Goal: Task Accomplishment & Management: Use online tool/utility

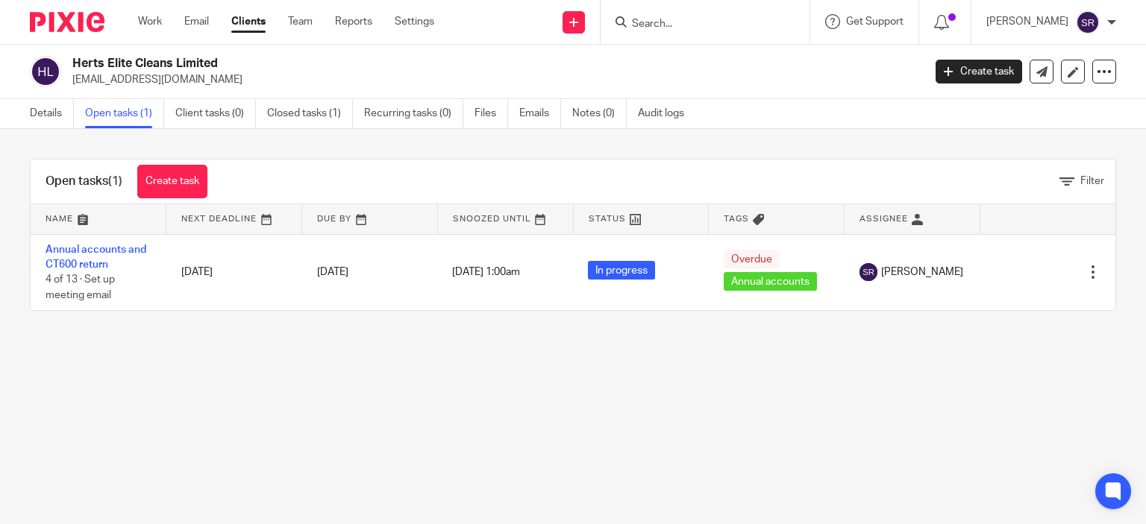
click at [585, 23] on link at bounding box center [573, 22] width 22 height 22
click at [640, 129] on link "Request signature" at bounding box center [603, 136] width 104 height 22
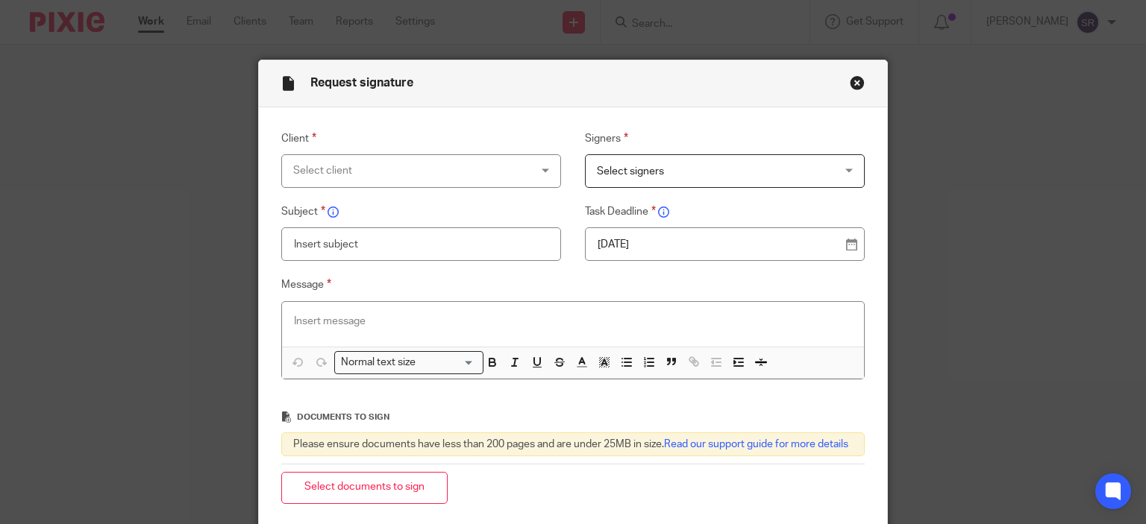
click at [477, 172] on div "Select client" at bounding box center [400, 170] width 214 height 31
type input "lidi"
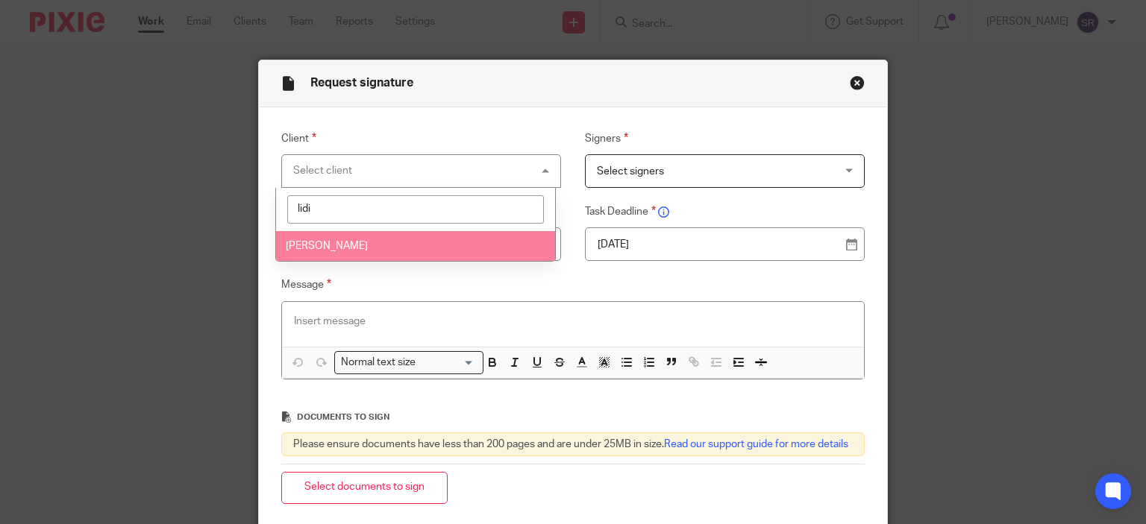
click at [448, 239] on li "[PERSON_NAME]" at bounding box center [415, 246] width 279 height 31
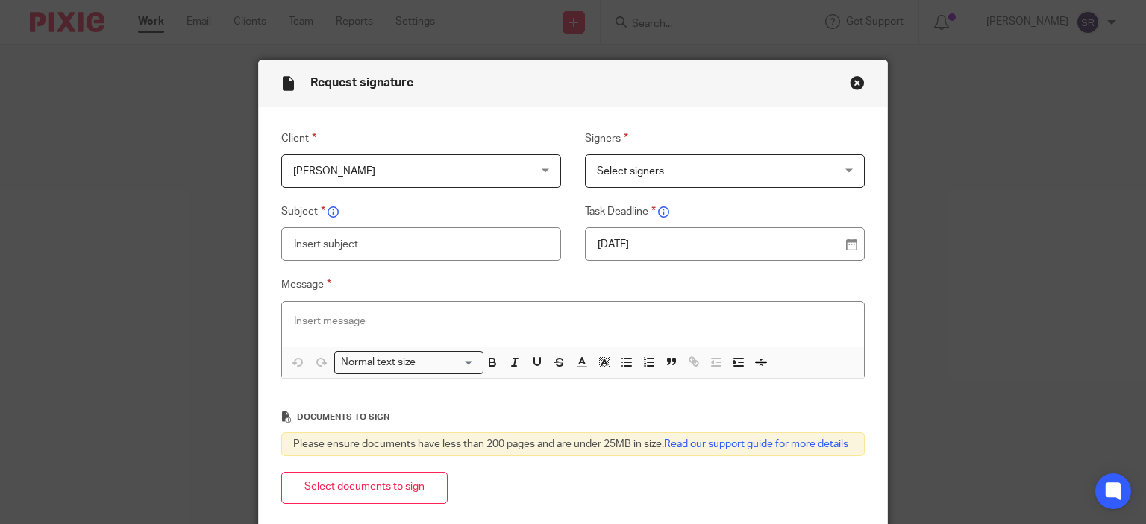
click at [707, 178] on span "Select signers" at bounding box center [704, 170] width 214 height 31
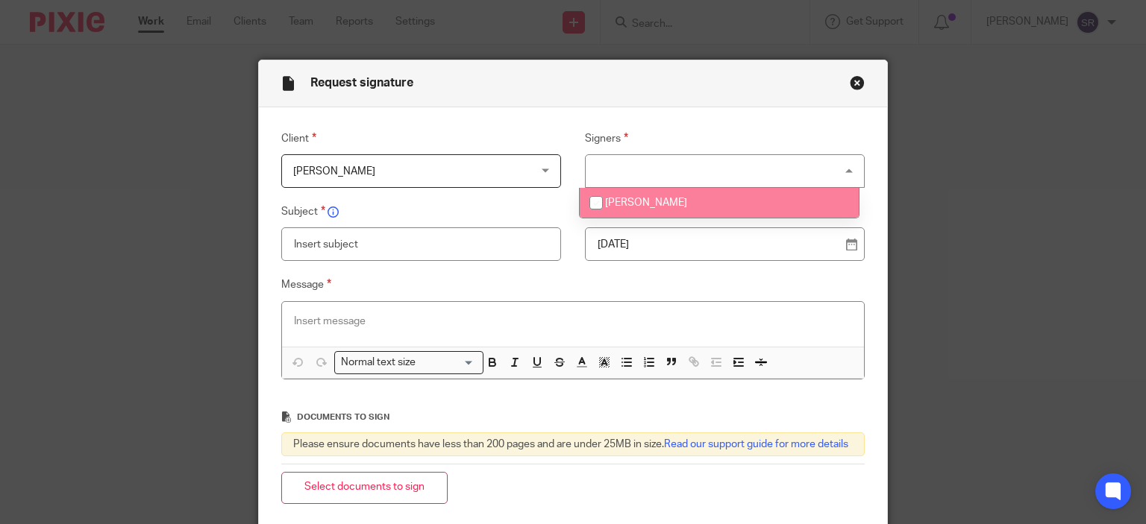
click at [663, 212] on li "[PERSON_NAME]" at bounding box center [719, 203] width 279 height 31
checkbox input "true"
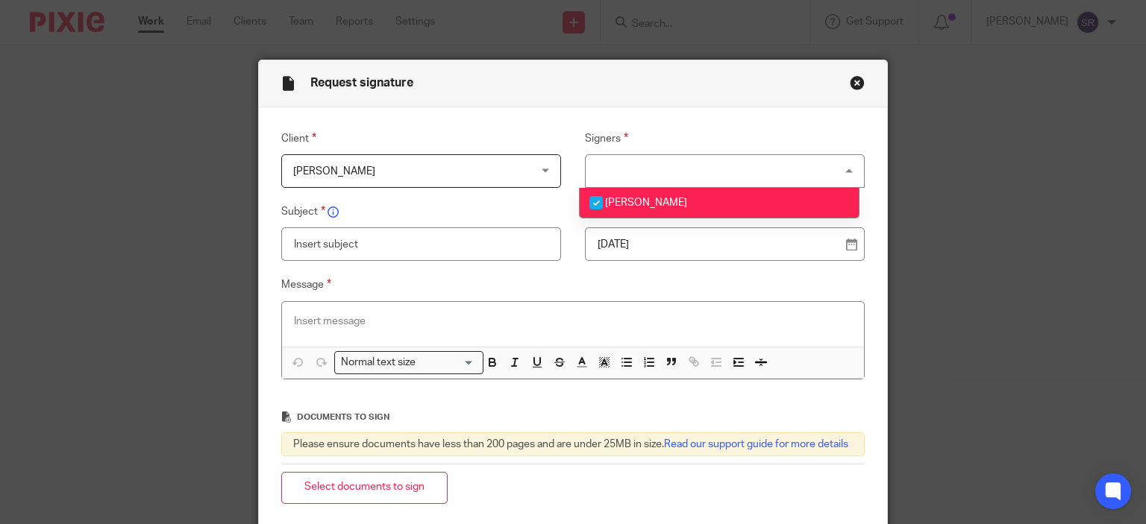
click at [485, 257] on input "text" at bounding box center [421, 244] width 280 height 34
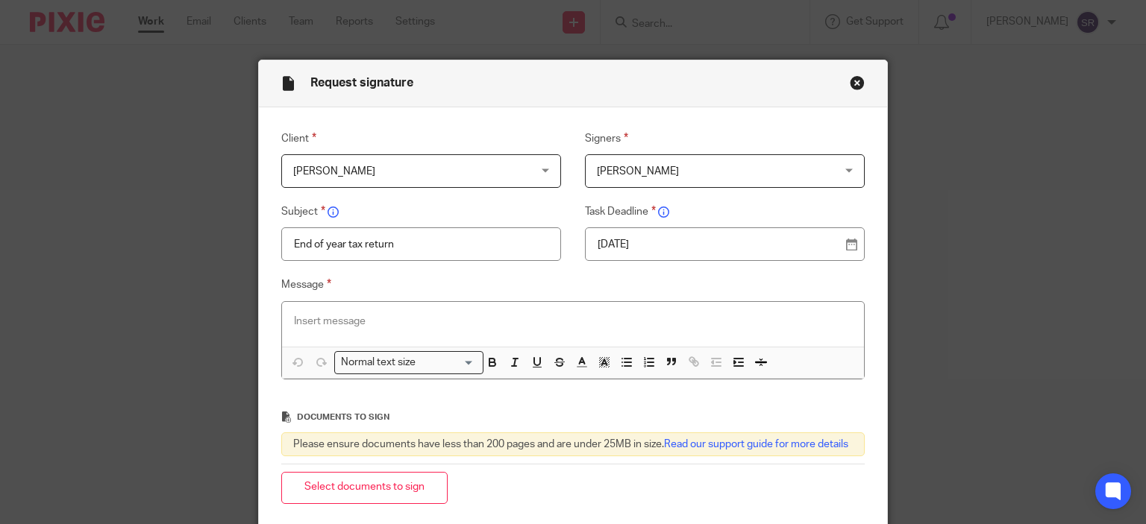
type input "End of year tax return"
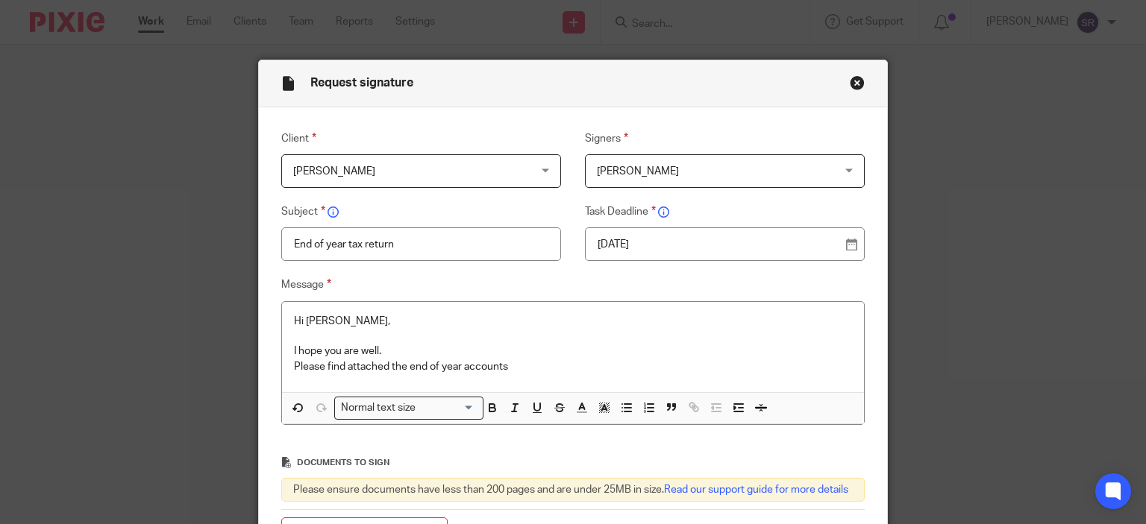
click at [521, 369] on p "Please find attached the end of year accounts" at bounding box center [573, 367] width 559 height 15
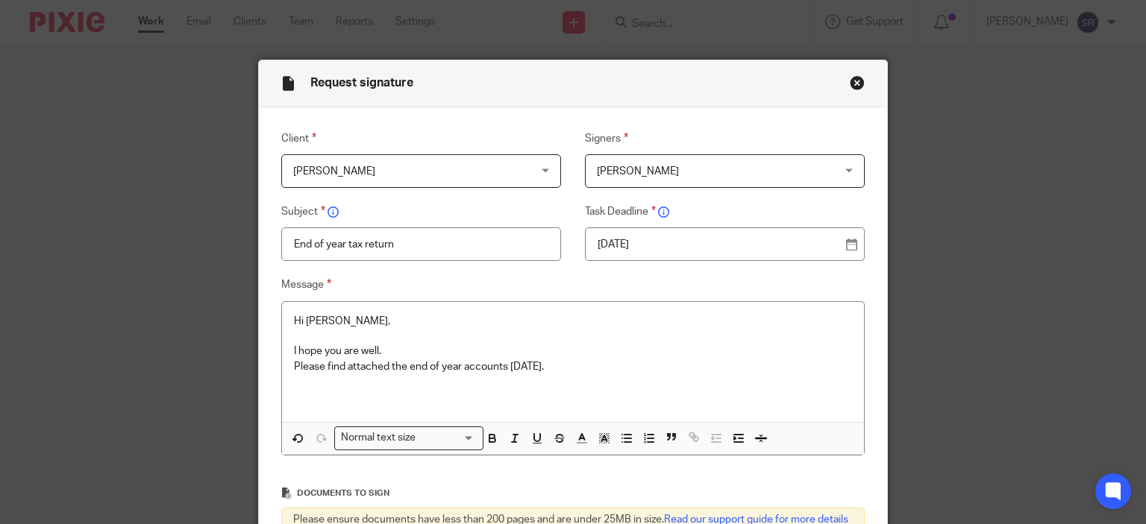
click at [343, 245] on input "End of year tax return" at bounding box center [421, 244] width 280 height 34
click at [342, 244] on input "End of year tax return" at bounding box center [421, 244] width 280 height 34
click at [417, 245] on input "End of year tax return" at bounding box center [421, 244] width 280 height 34
type input "E"
type input "a"
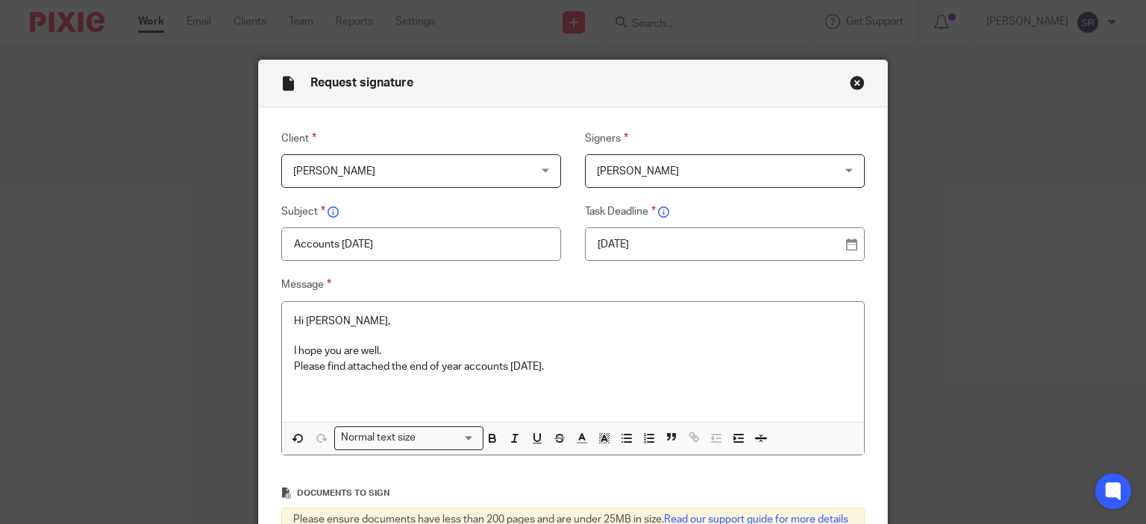
type input "Accounts [DATE]"
click at [552, 364] on p "Please find attached the end of year accounts [DATE]." at bounding box center [573, 367] width 559 height 15
drag, startPoint x: 507, startPoint y: 362, endPoint x: 519, endPoint y: 372, distance: 15.4
click at [507, 362] on p "Please find attached the end of year accounts [DATE]." at bounding box center [573, 367] width 559 height 15
click at [590, 368] on p "Please find attached the end of year accounts [DATE]." at bounding box center [573, 367] width 559 height 15
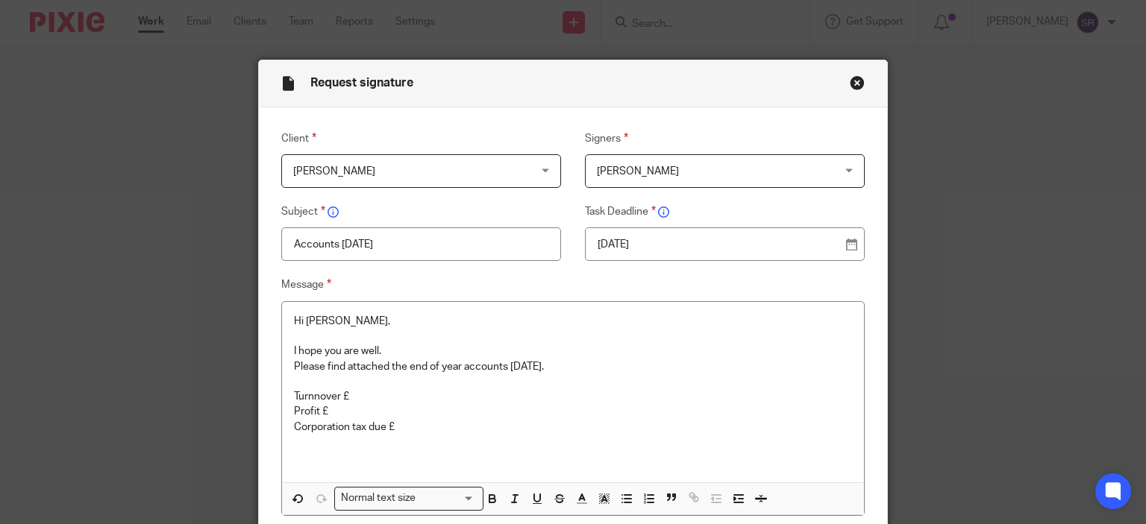
click at [345, 401] on p "Turnnover £" at bounding box center [573, 396] width 559 height 15
click at [400, 400] on p "Turnnover £" at bounding box center [573, 396] width 559 height 15
click at [385, 411] on p "Profit £" at bounding box center [573, 411] width 559 height 15
click at [309, 410] on p "Profit £" at bounding box center [573, 411] width 559 height 15
click at [312, 410] on p "Profit £" at bounding box center [573, 411] width 559 height 15
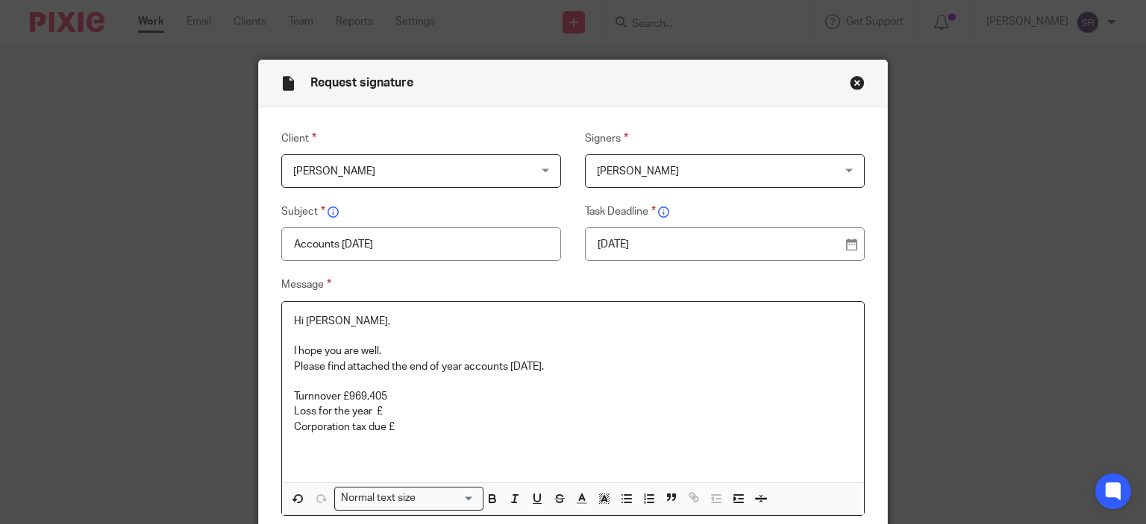
click at [393, 408] on p "Loss for the year £" at bounding box center [573, 411] width 559 height 15
click at [403, 426] on p "Corporation tax due £" at bounding box center [573, 427] width 559 height 15
click at [391, 458] on p at bounding box center [573, 457] width 559 height 15
click at [308, 398] on p "Turnnover £969,405" at bounding box center [573, 396] width 559 height 15
click at [406, 427] on p "Corporation tax due £0" at bounding box center [573, 427] width 559 height 15
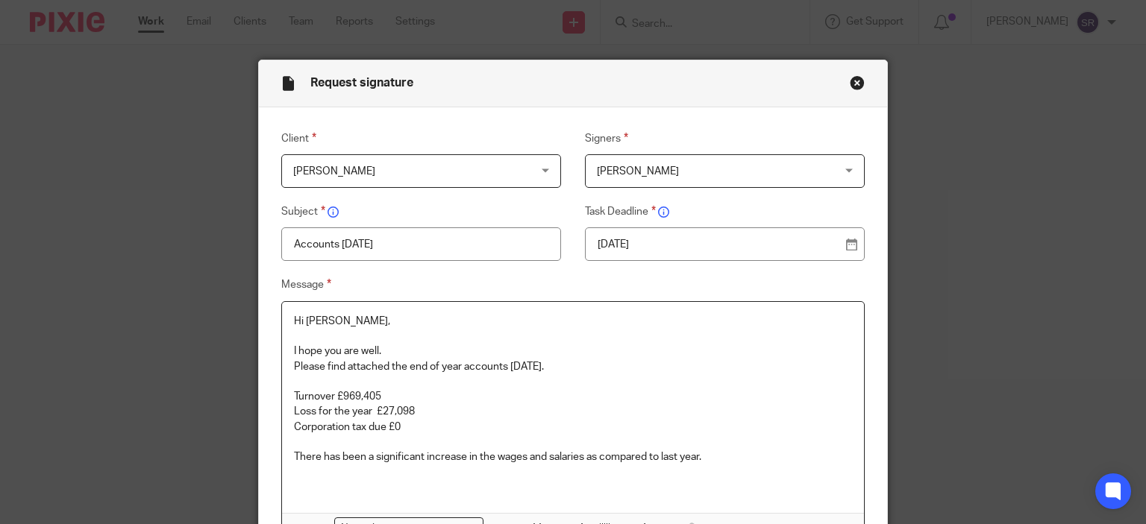
click at [719, 455] on p "There has been a significant increase in the wages and salaries as compared to …" at bounding box center [573, 457] width 559 height 15
click at [712, 459] on p "There has been a significant increase in the wages and salaries as compared to …" at bounding box center [573, 457] width 559 height 15
click at [460, 457] on p "There has been a significant increase in the wages and salaries as compared to …" at bounding box center [573, 457] width 559 height 15
click at [671, 477] on p "There has also been a diffrence of £89,768 in rent as compared to last year." at bounding box center [573, 472] width 559 height 15
